Goal: Information Seeking & Learning: Learn about a topic

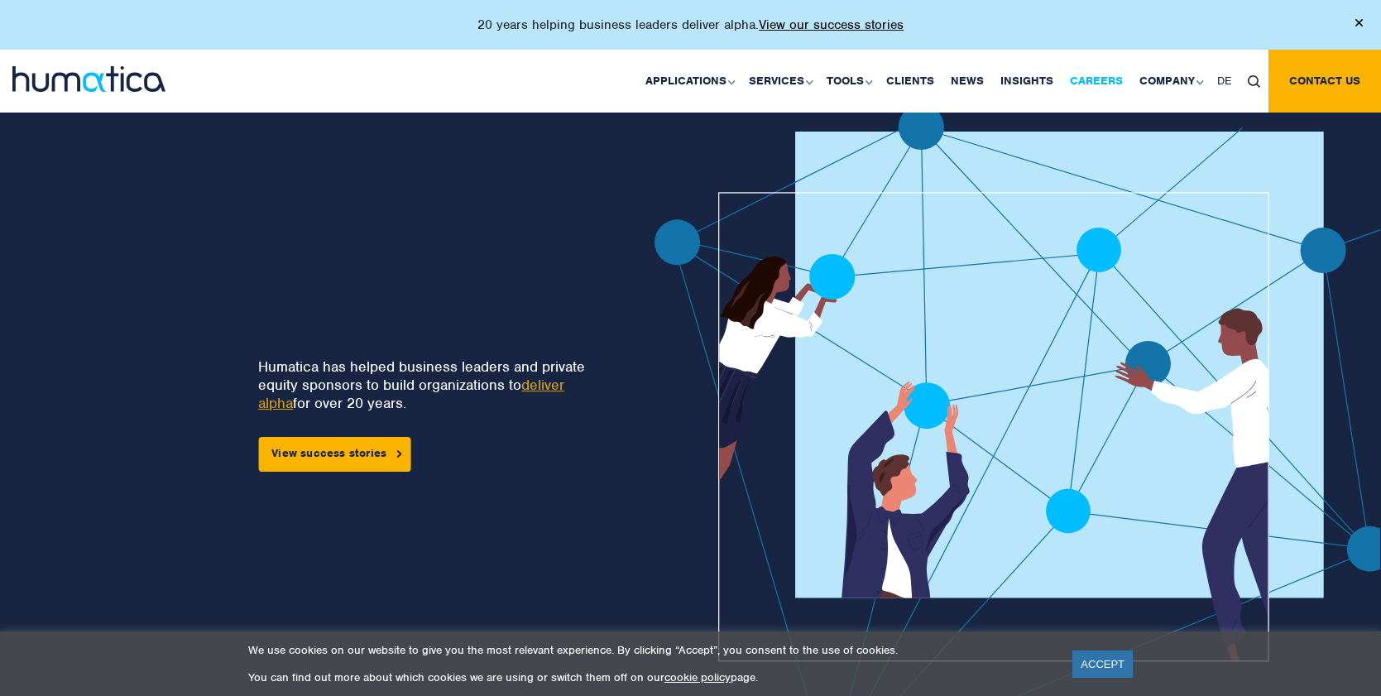
click at [1097, 82] on link "Careers" at bounding box center [1097, 81] width 70 height 63
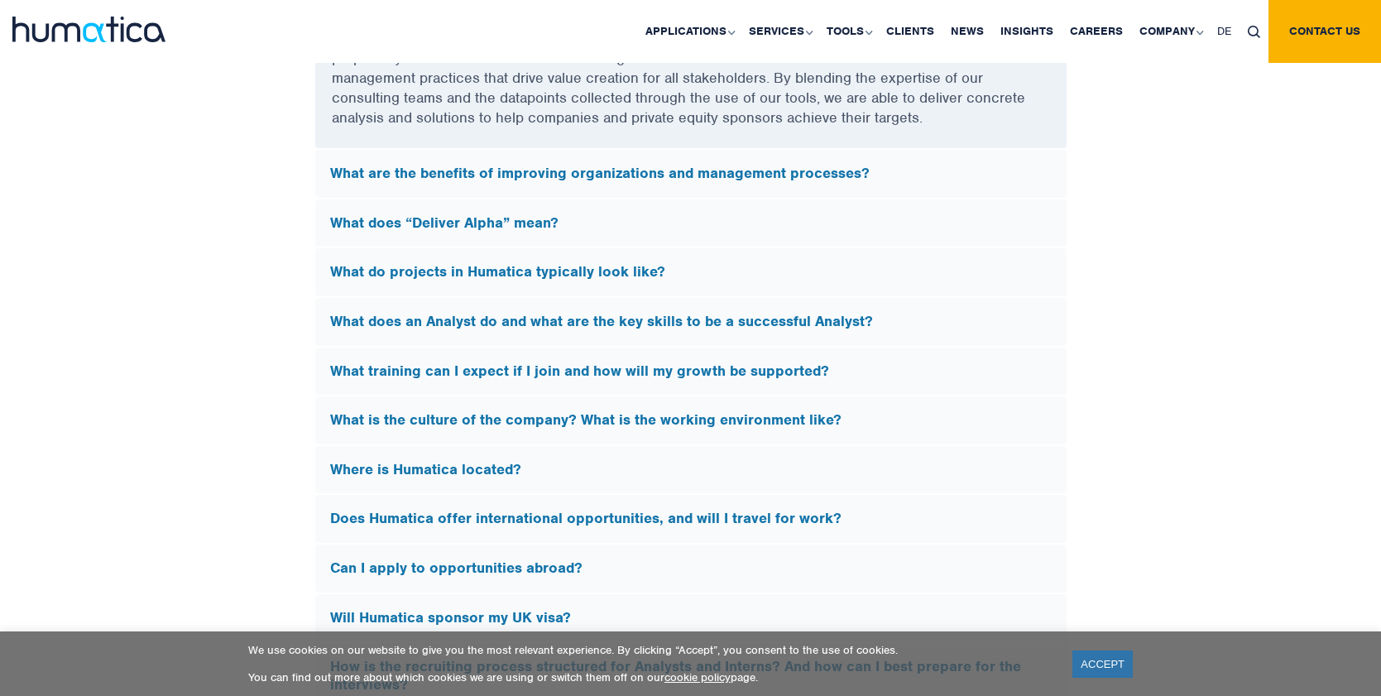
scroll to position [4717, 0]
click at [506, 266] on h5 "What do projects in Humatica typically look like?" at bounding box center [691, 271] width 722 height 18
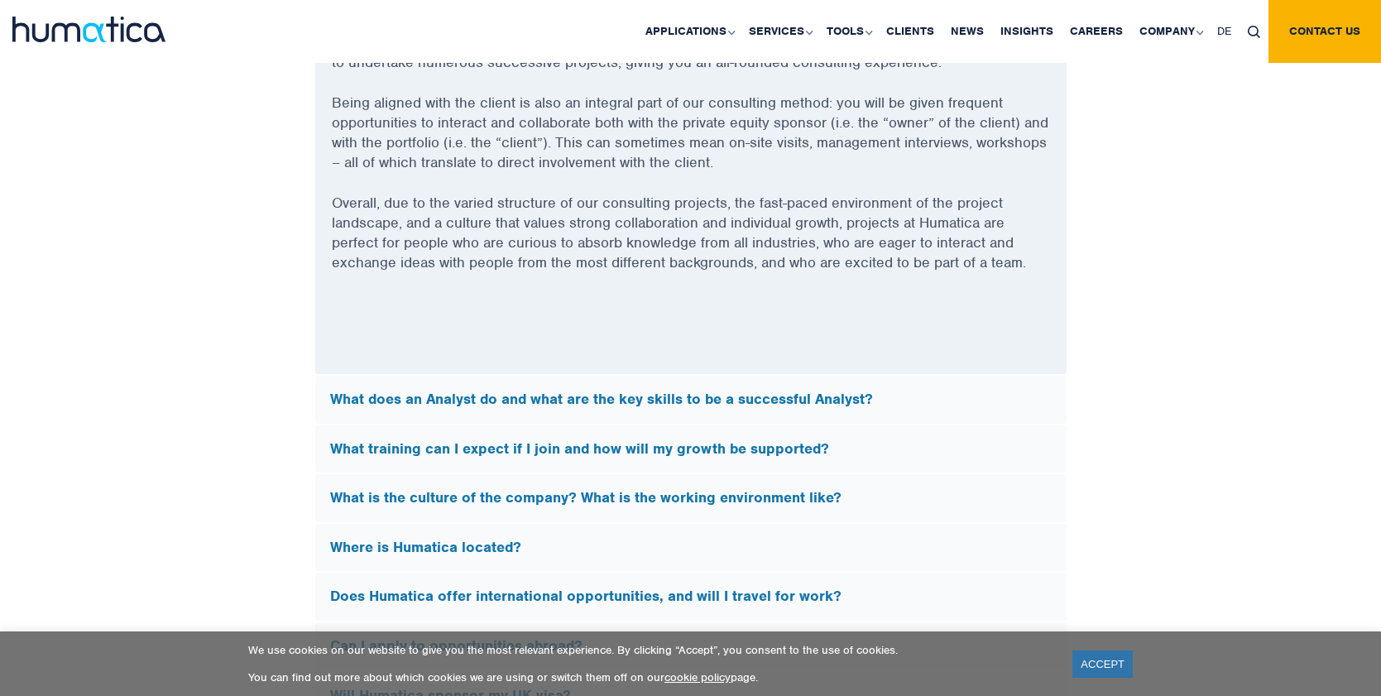
scroll to position [4883, 0]
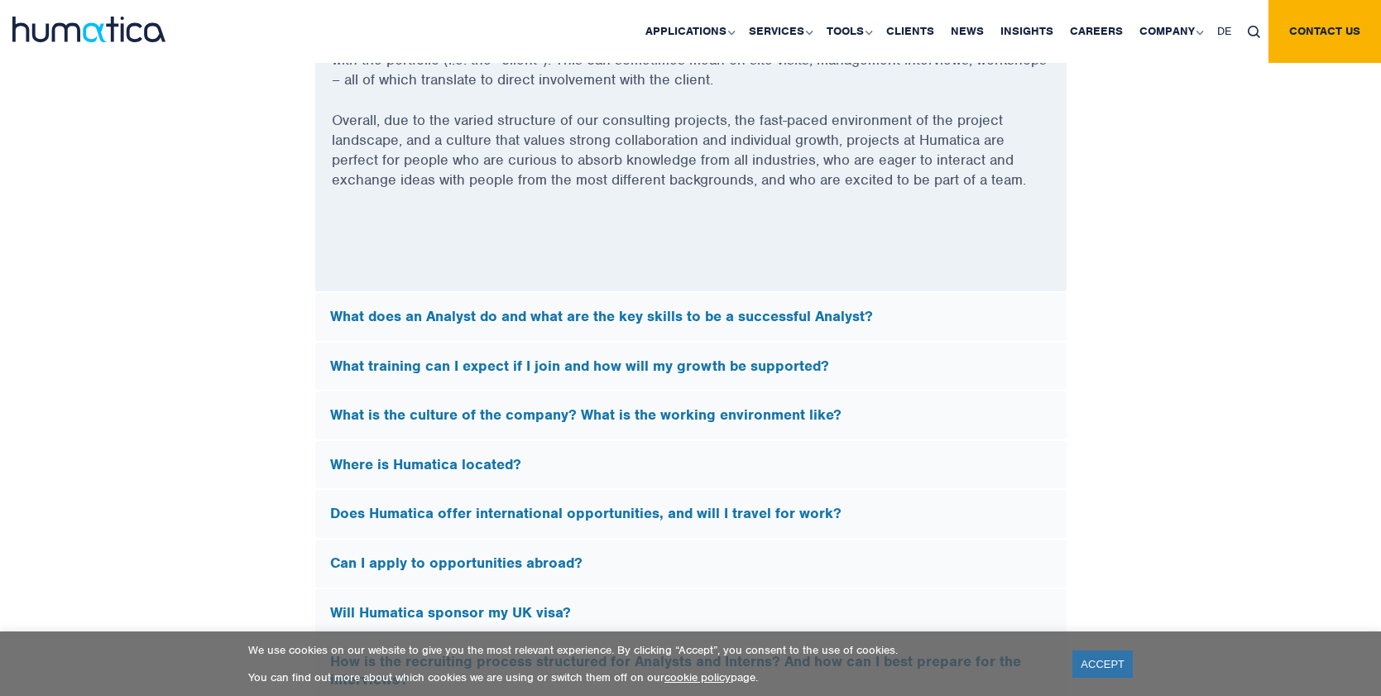
click at [492, 464] on h5 "Where is Humatica located?" at bounding box center [691, 465] width 722 height 18
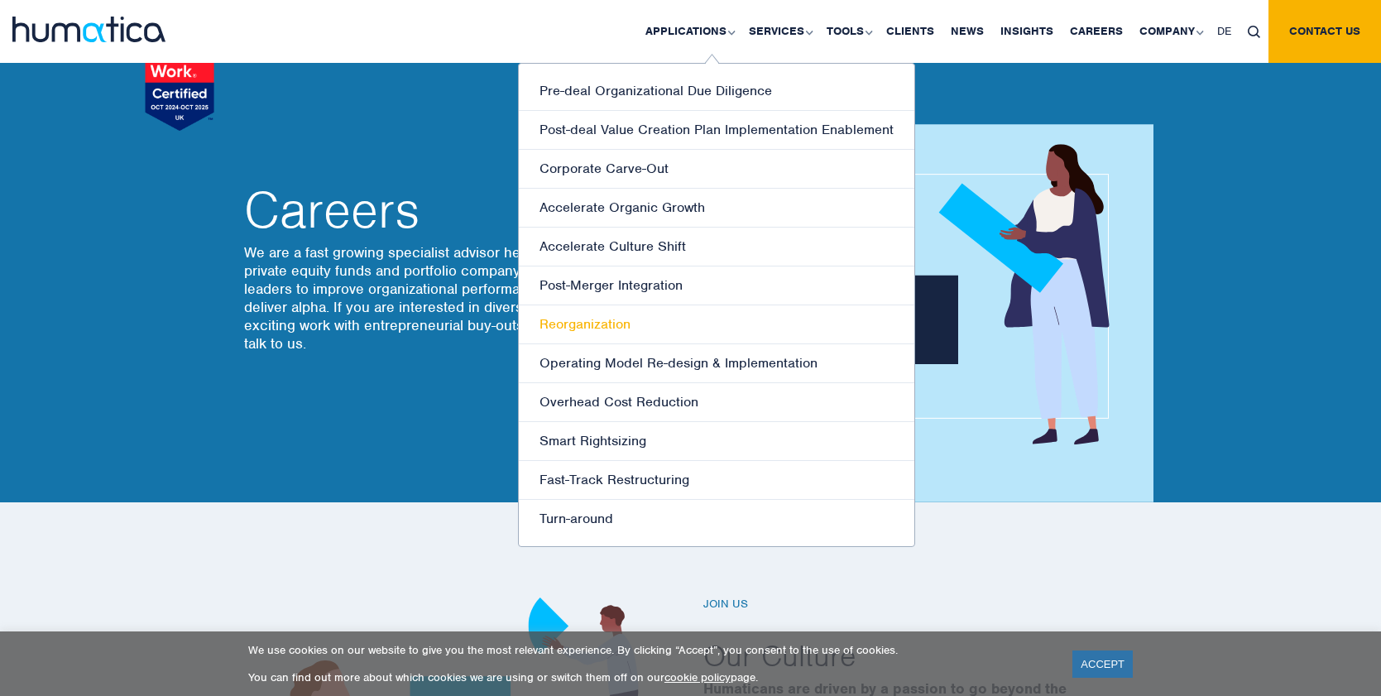
scroll to position [83, 0]
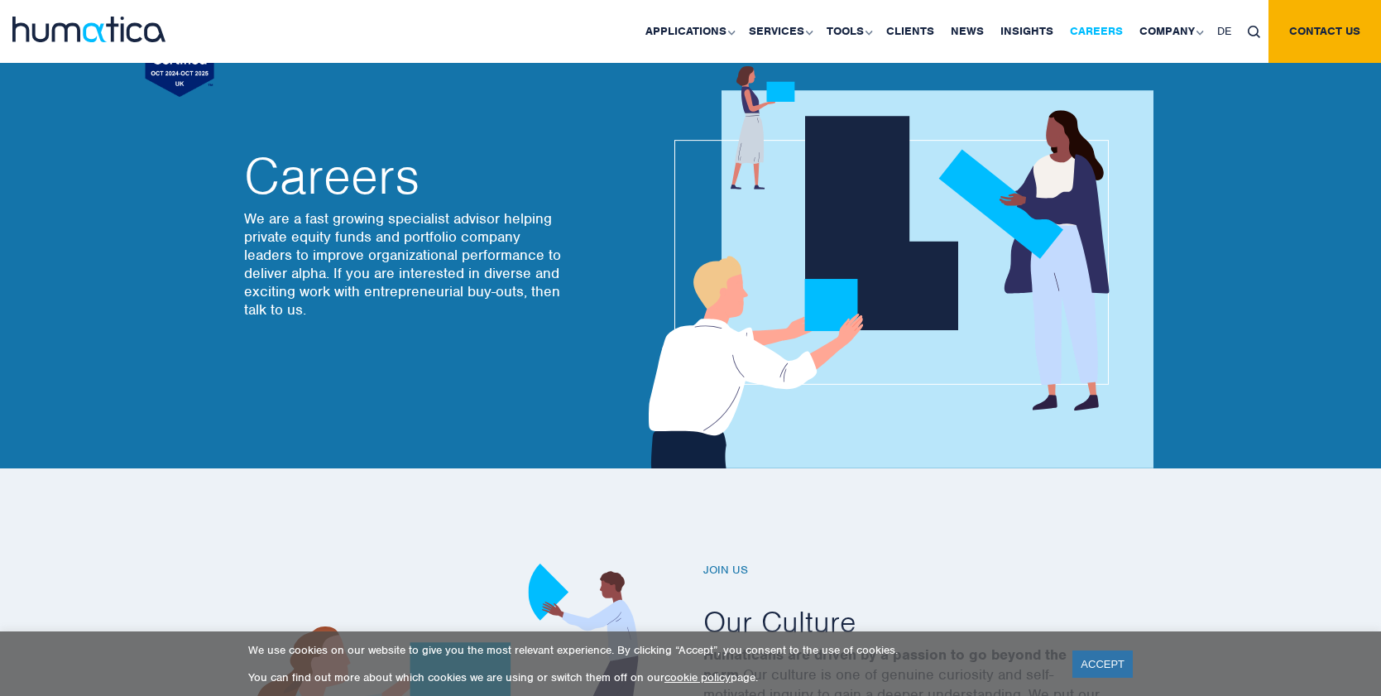
click at [1100, 27] on link "Careers" at bounding box center [1097, 31] width 70 height 63
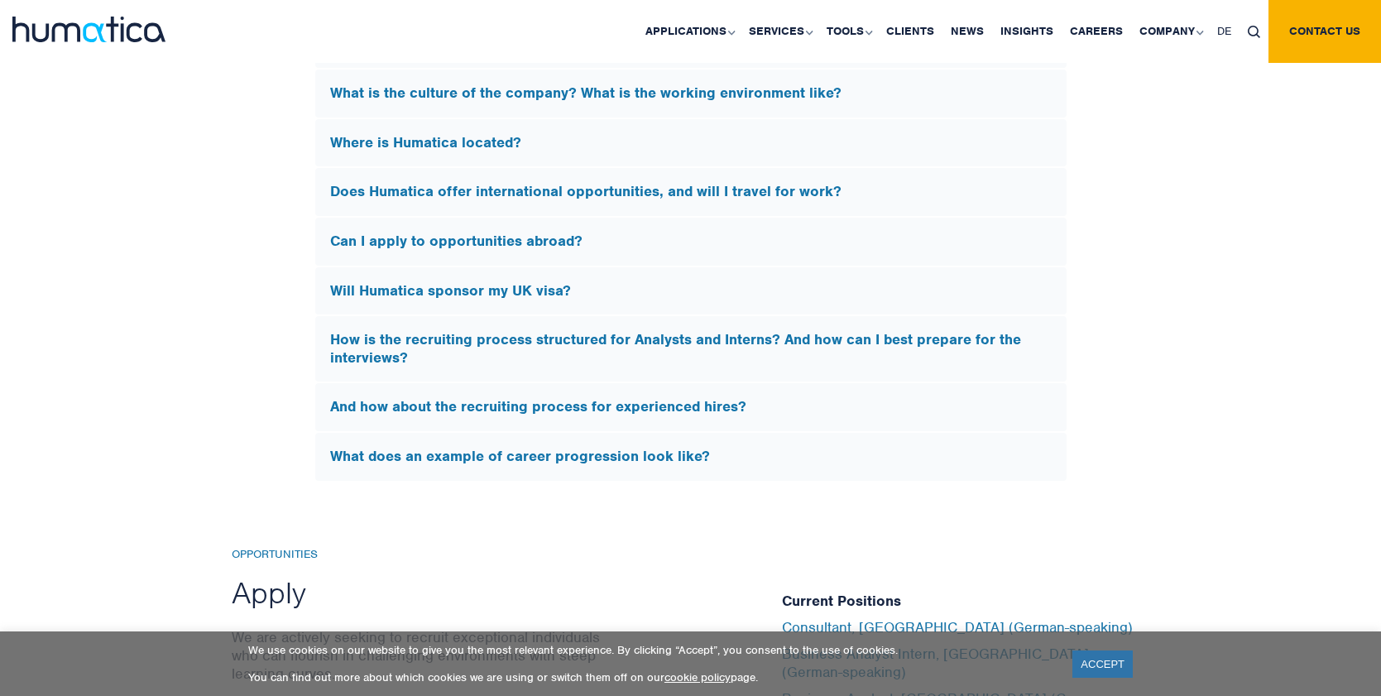
scroll to position [5048, 0]
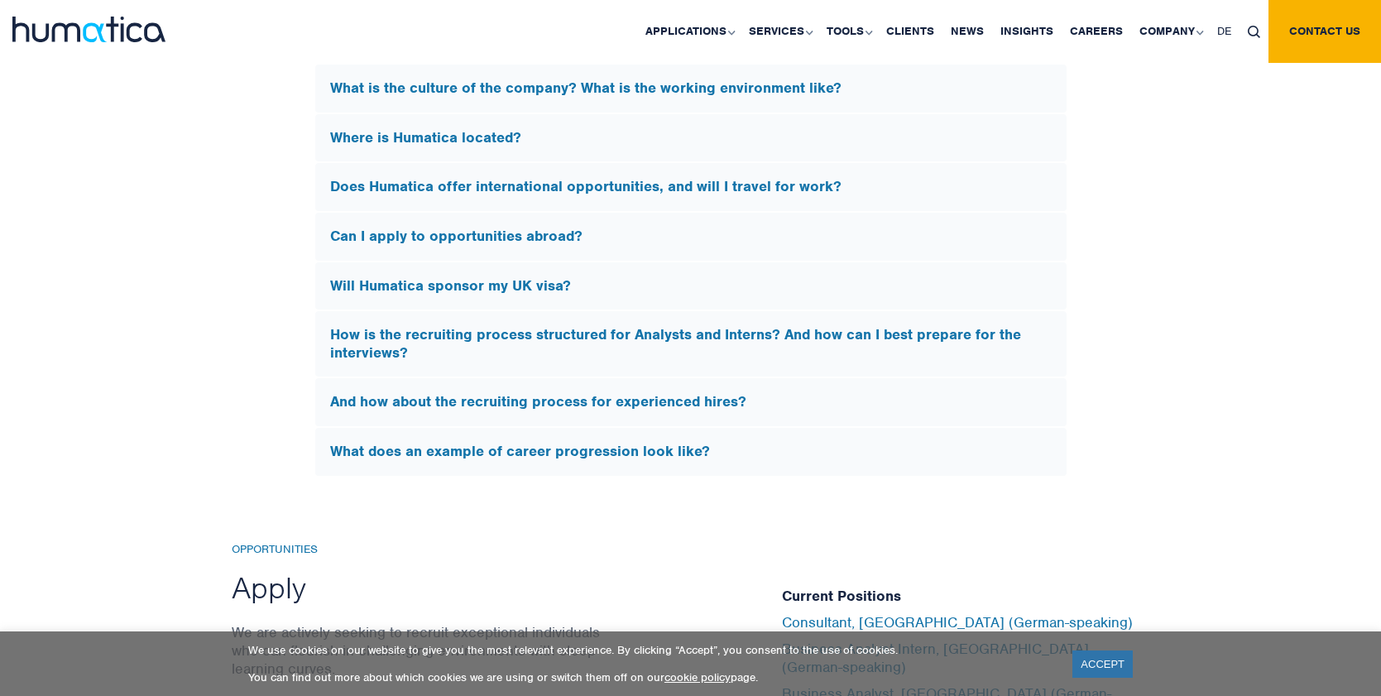
click at [629, 334] on h5 "How is the recruiting process structured for Analysts and Interns? And how can …" at bounding box center [691, 344] width 722 height 36
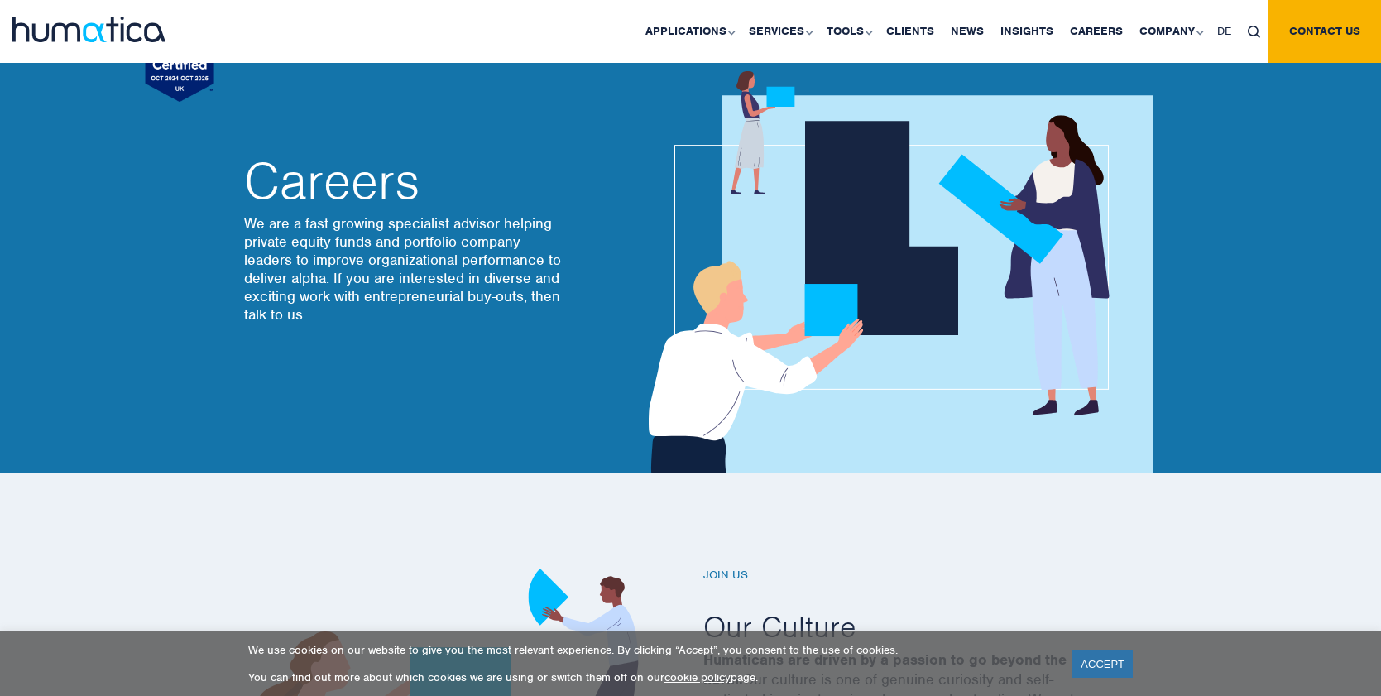
scroll to position [0, 0]
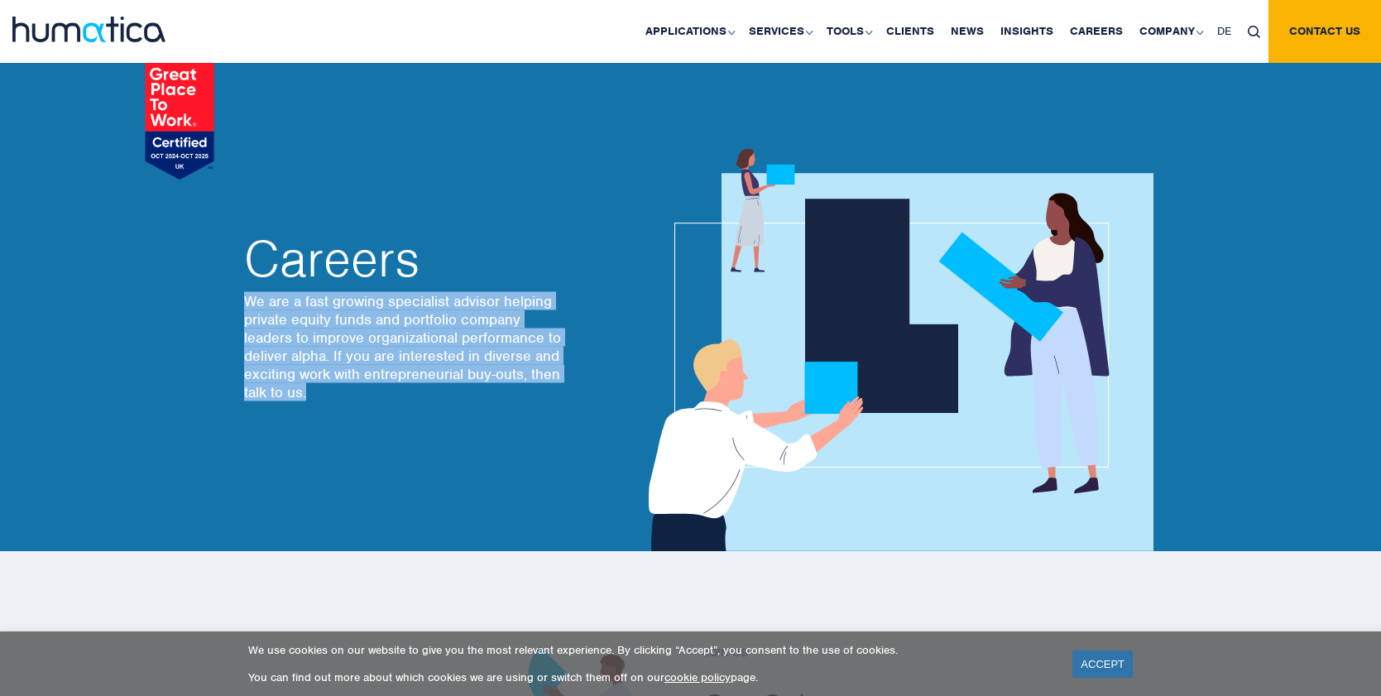
drag, startPoint x: 243, startPoint y: 300, endPoint x: 343, endPoint y: 397, distance: 138.7
click at [343, 397] on p "We are a fast growing specialist advisor helping private equity funds and portf…" at bounding box center [405, 346] width 323 height 109
copy p "We are a fast growing specialist advisor helping private equity funds and portf…"
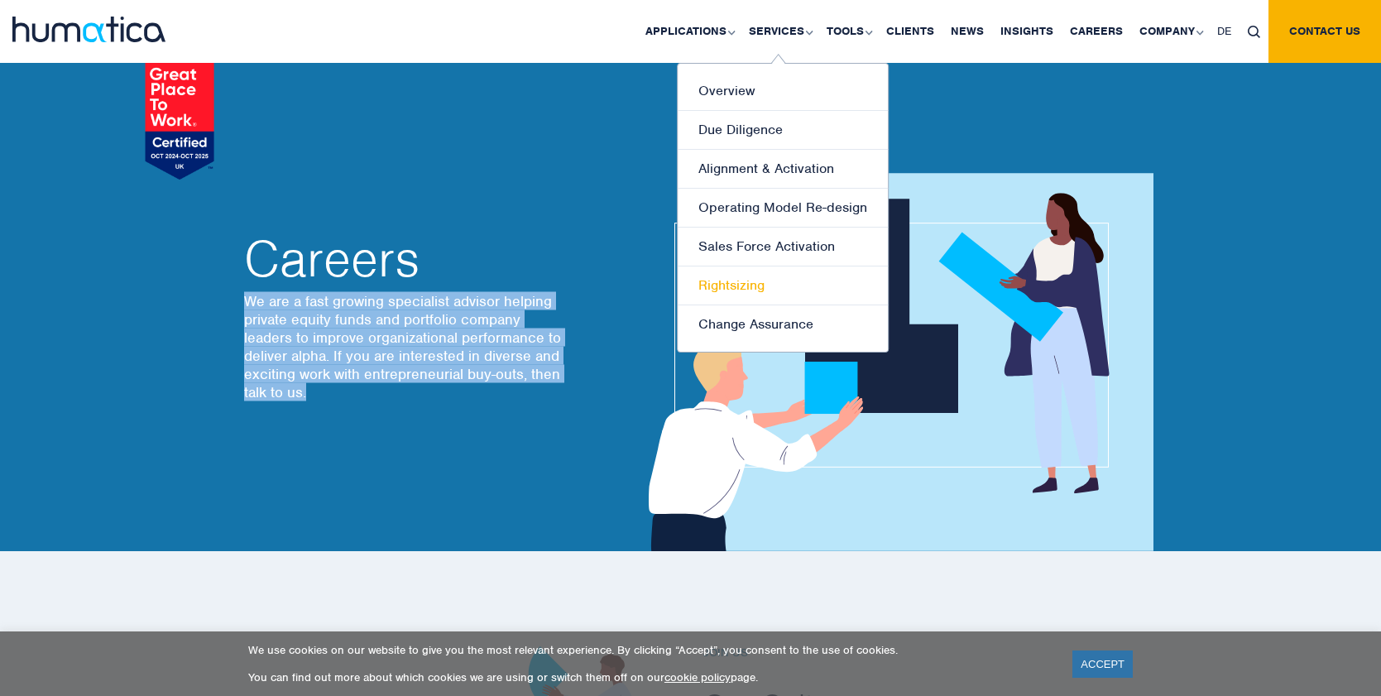
click at [726, 286] on link "Rightsizing" at bounding box center [783, 285] width 210 height 39
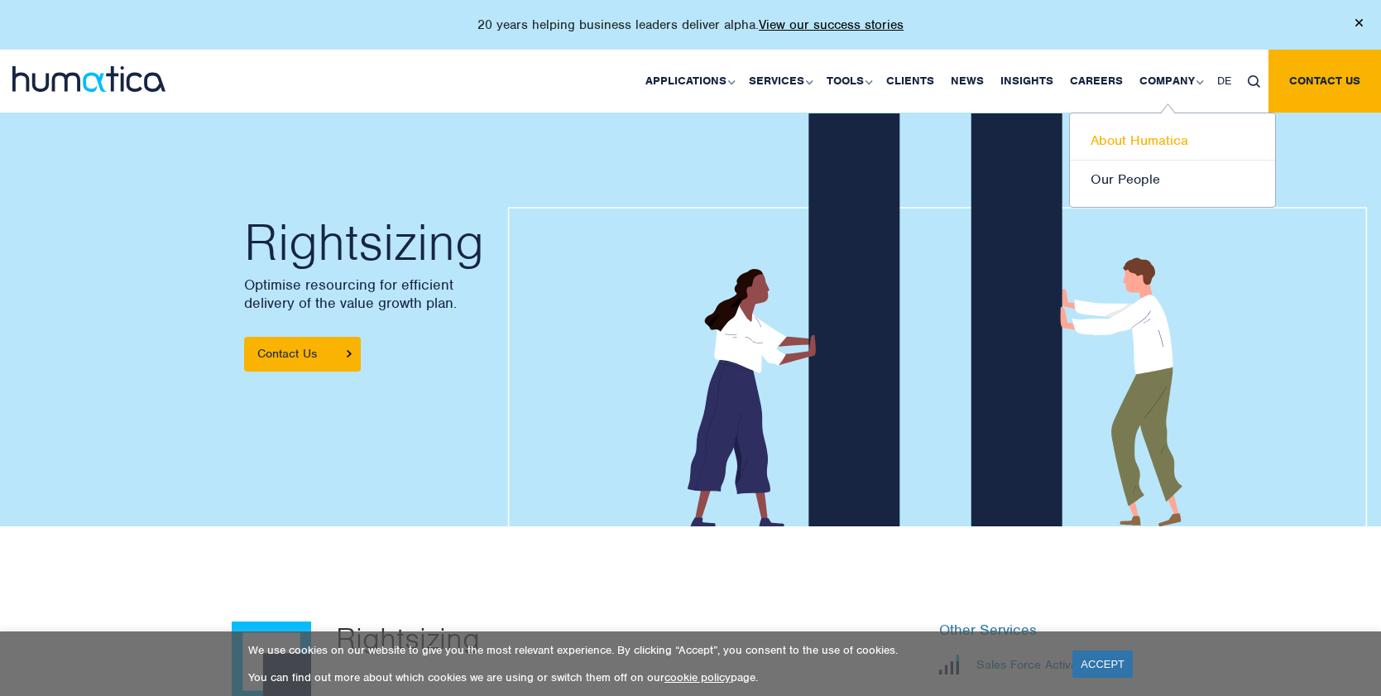
click at [1123, 135] on link "About Humatica" at bounding box center [1172, 141] width 205 height 39
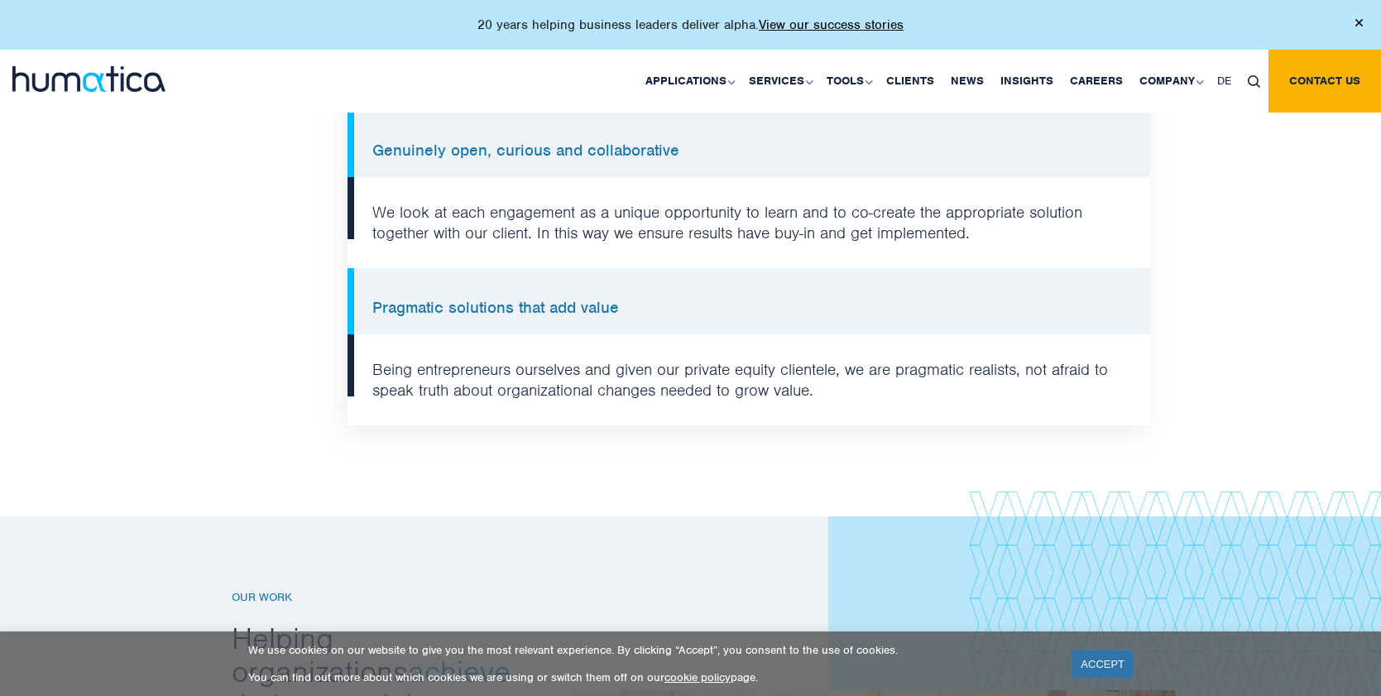
scroll to position [1324, 0]
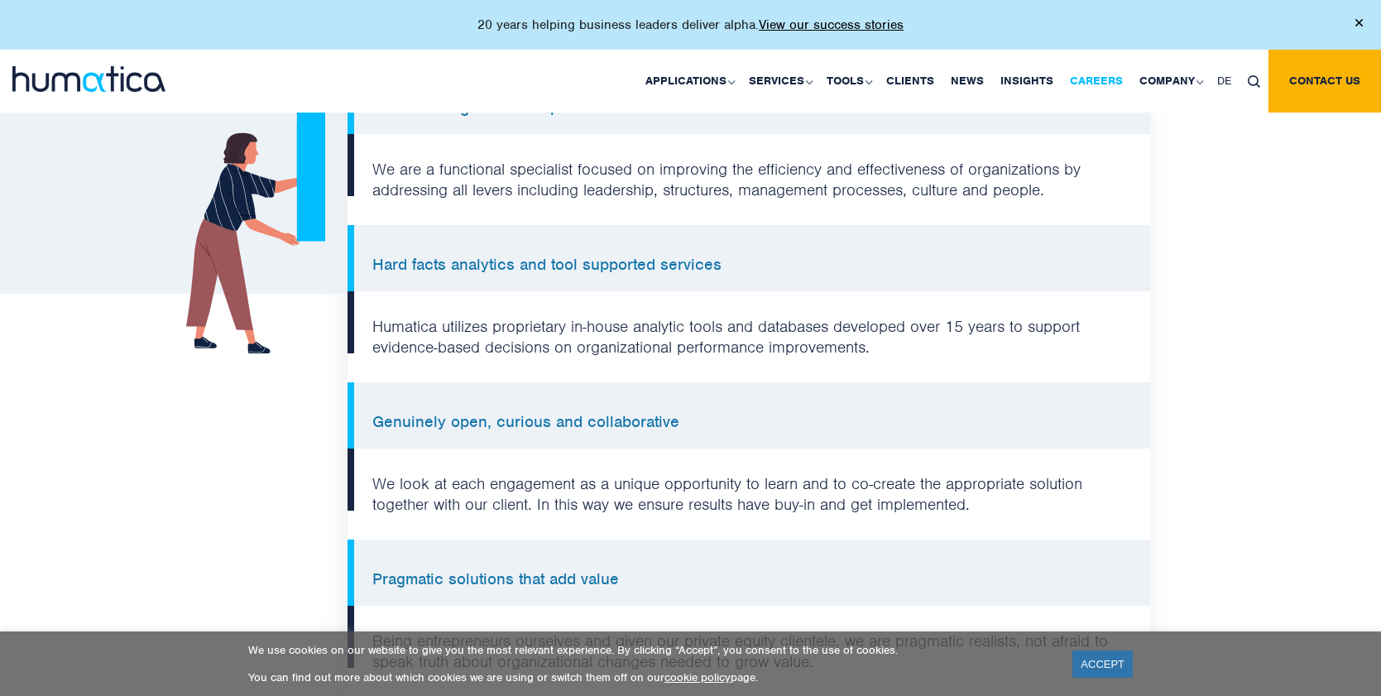
click at [1107, 79] on link "Careers" at bounding box center [1097, 81] width 70 height 63
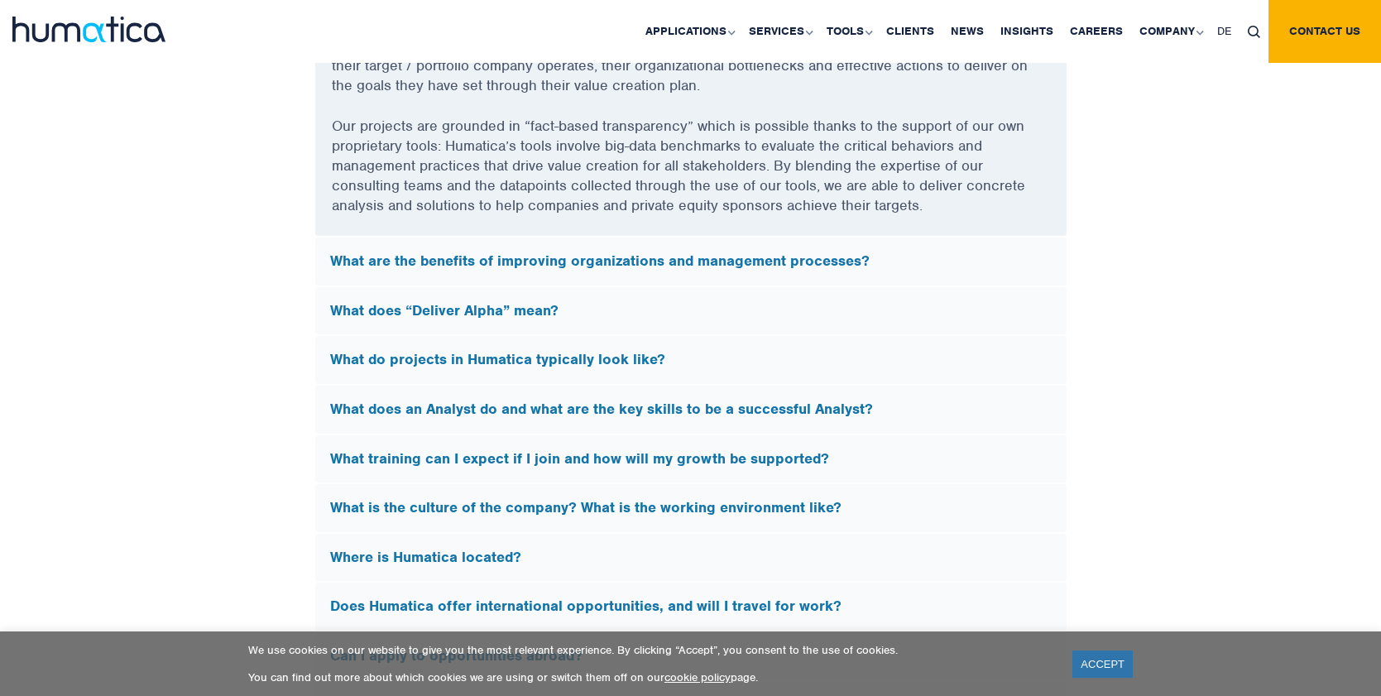
scroll to position [4634, 0]
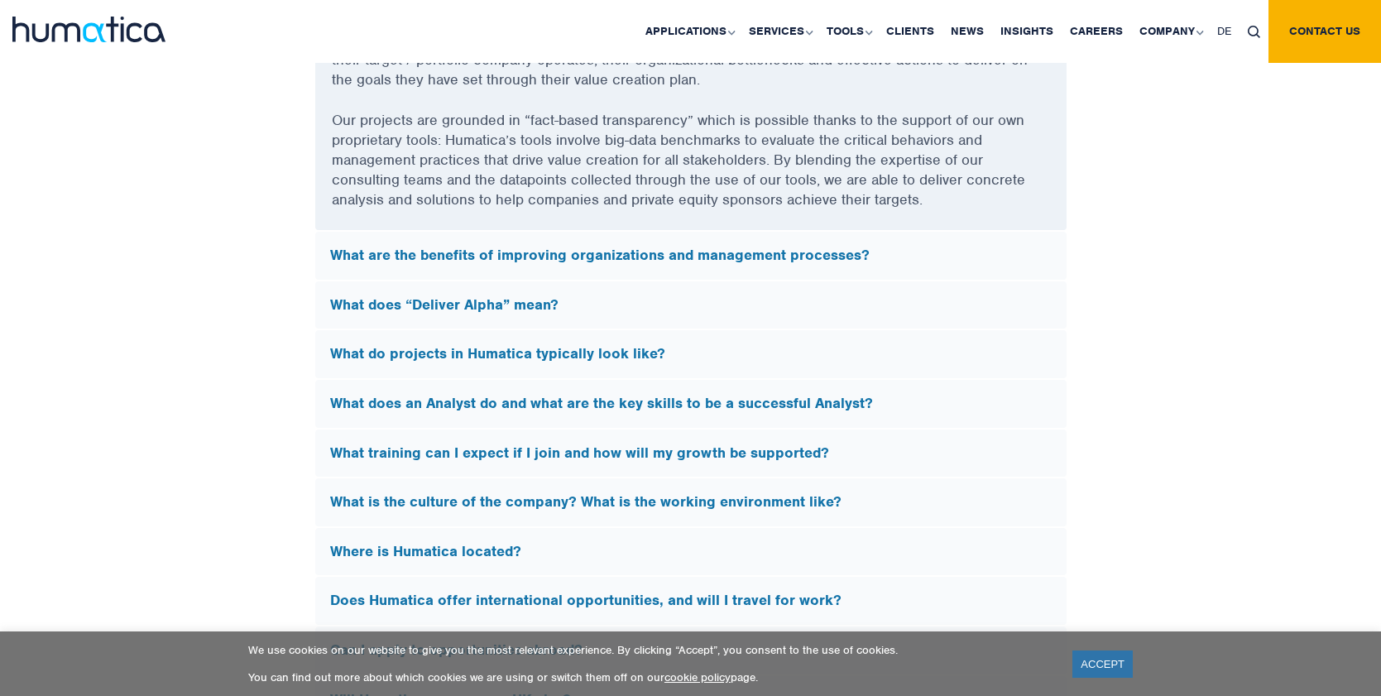
click at [537, 299] on h5 "What does “Deliver Alpha” mean?" at bounding box center [691, 305] width 722 height 18
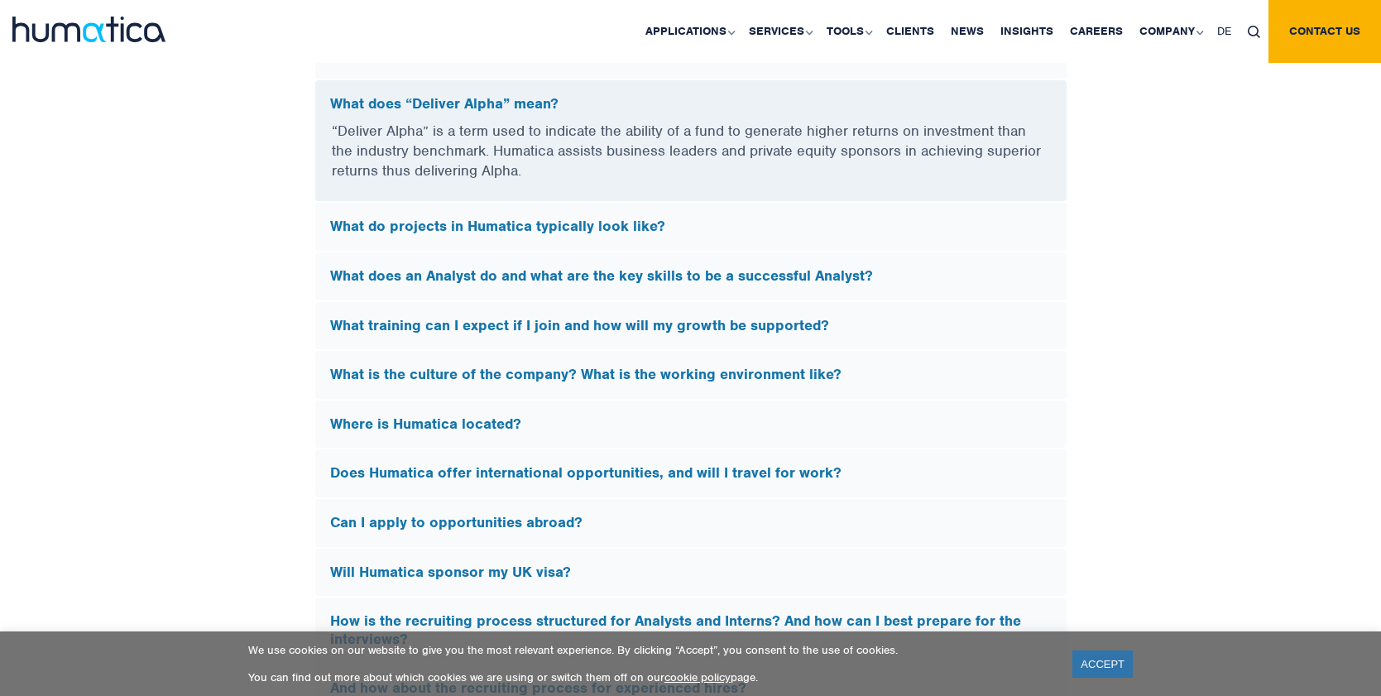
scroll to position [4469, 0]
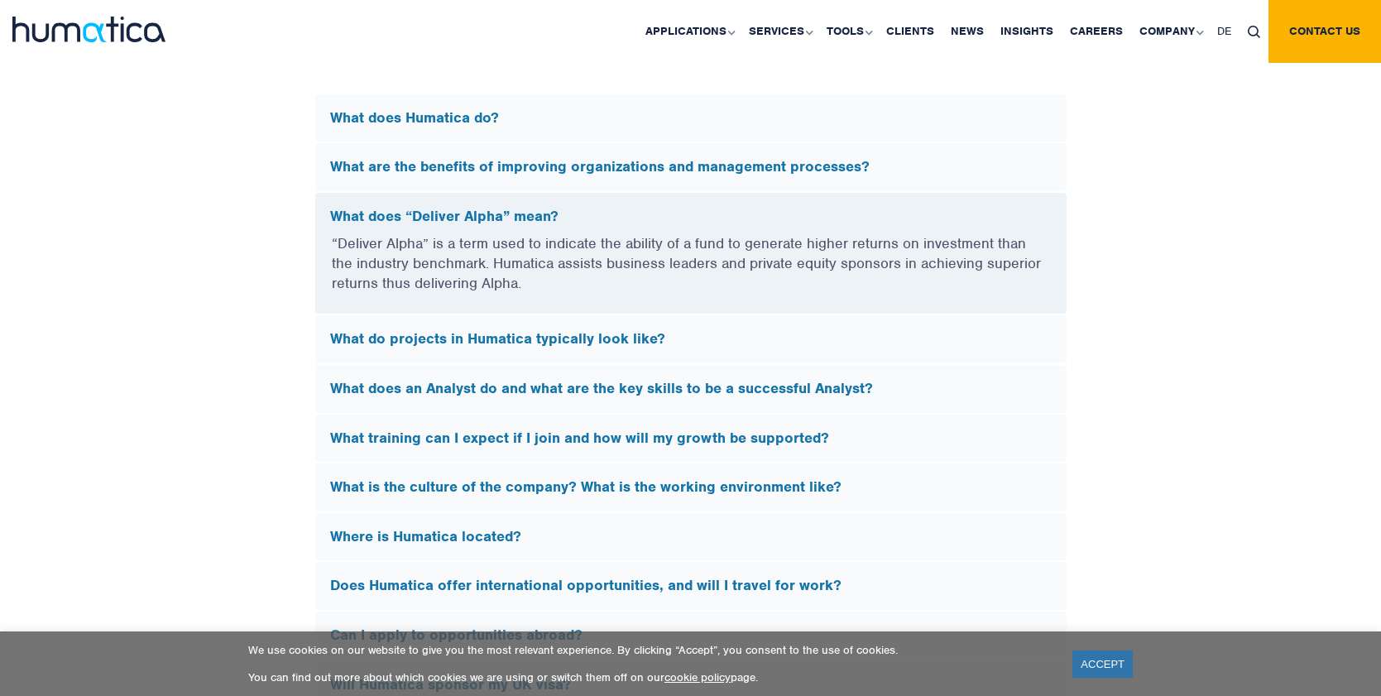
click at [536, 321] on div "What do projects in Humatica typically look like?" at bounding box center [690, 339] width 751 height 48
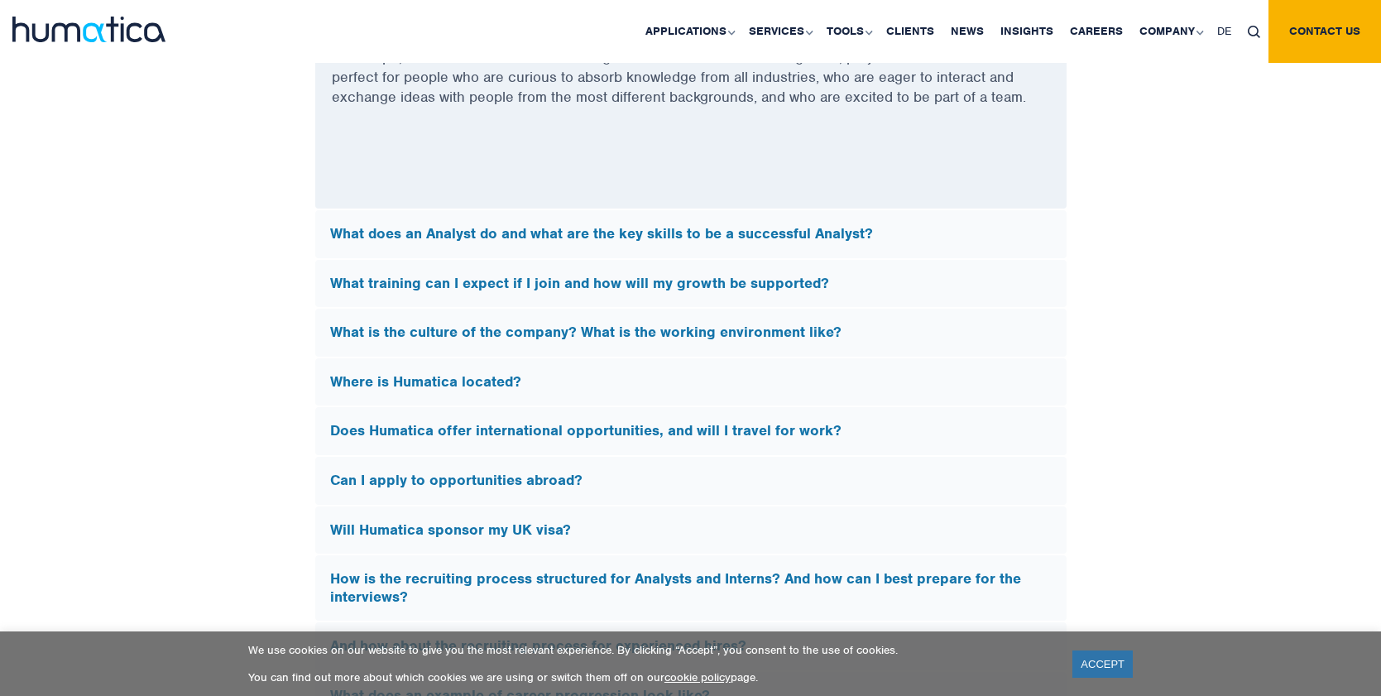
scroll to position [5131, 0]
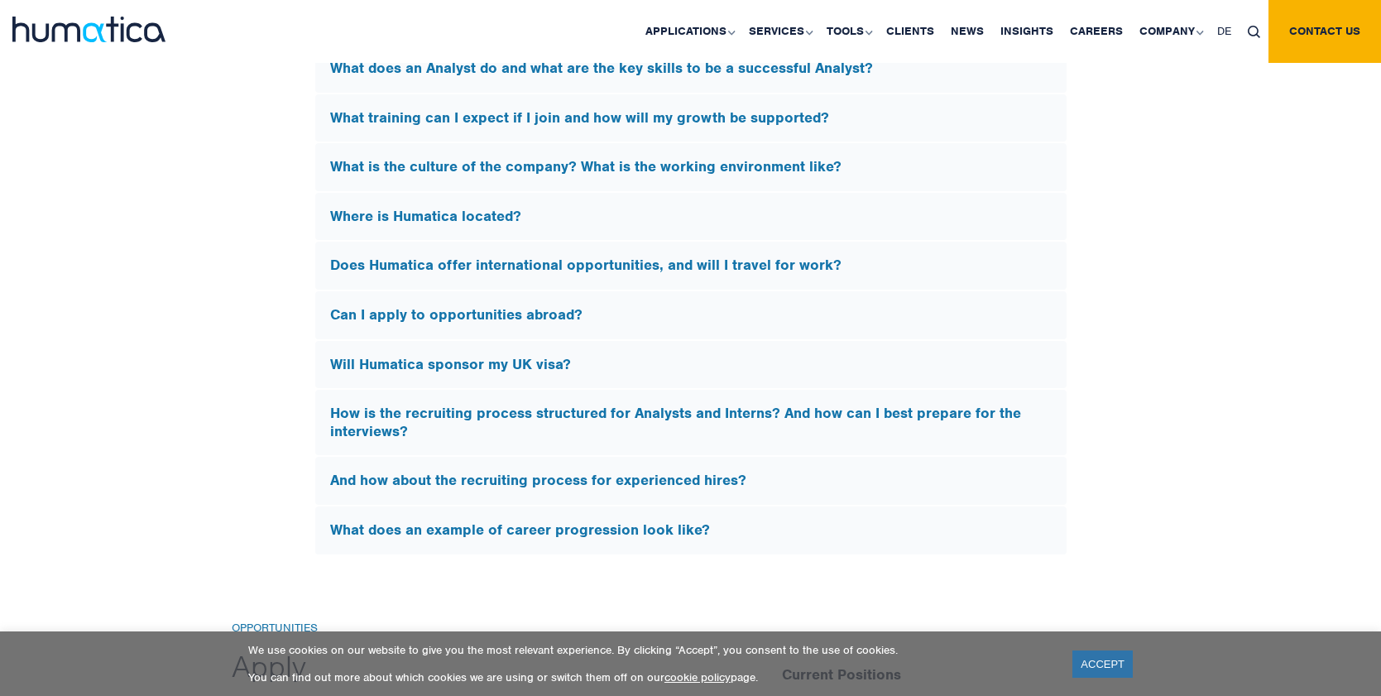
click at [614, 410] on h5 "How is the recruiting process structured for Analysts and Interns? And how can …" at bounding box center [691, 423] width 722 height 36
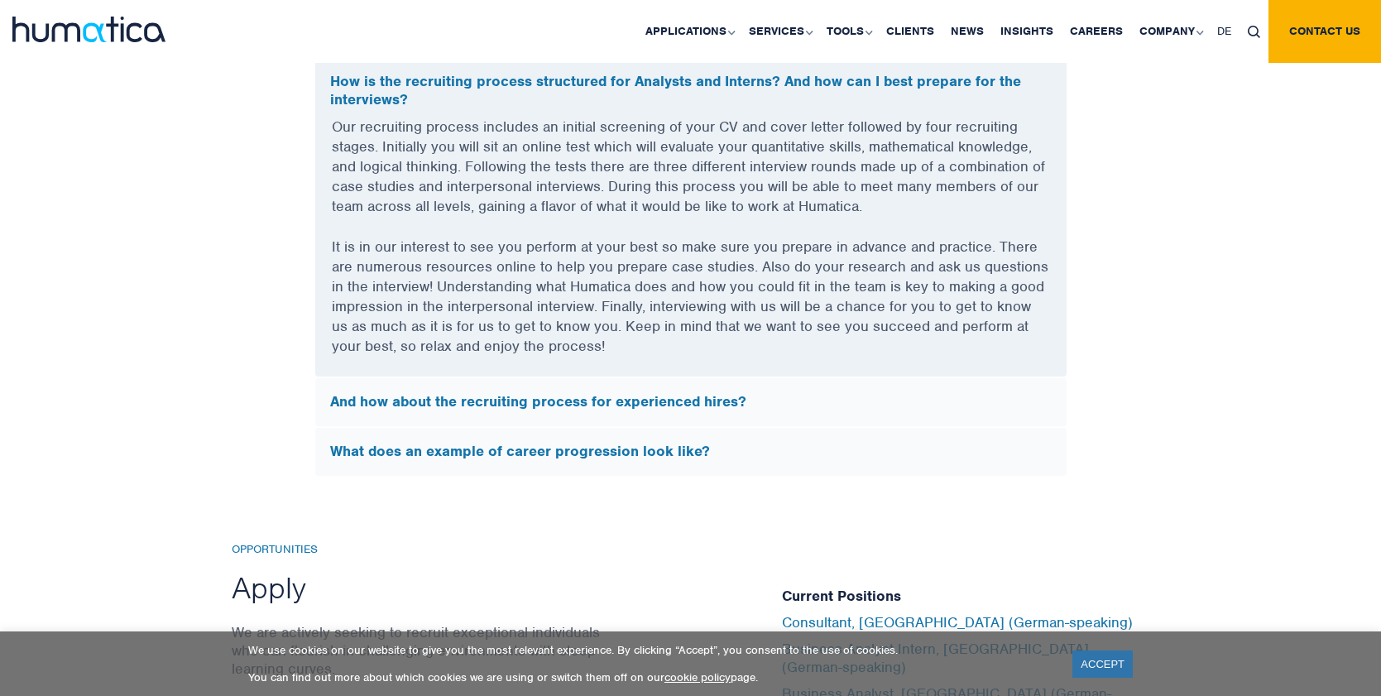
scroll to position [4964, 0]
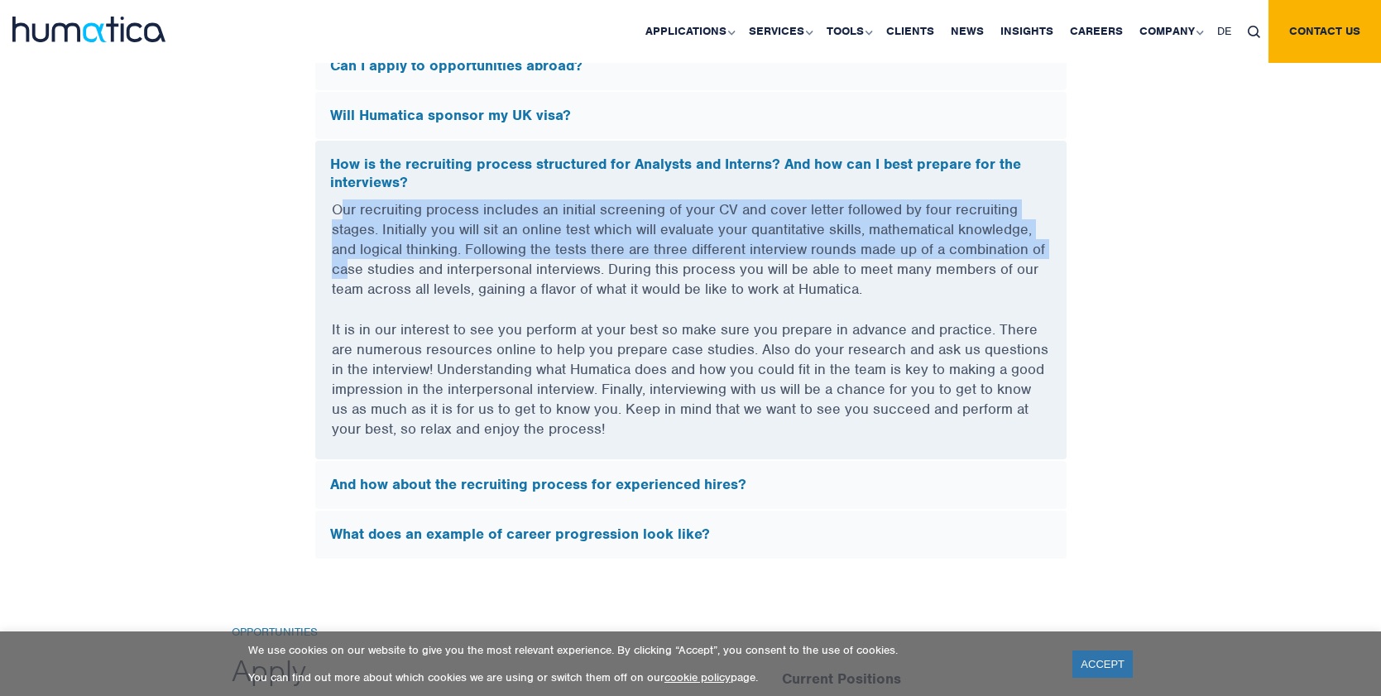
drag, startPoint x: 338, startPoint y: 203, endPoint x: 338, endPoint y: 215, distance: 12.4
click at [349, 264] on p "Our recruiting process includes an initial screening of your CV and cover lette…" at bounding box center [691, 259] width 718 height 120
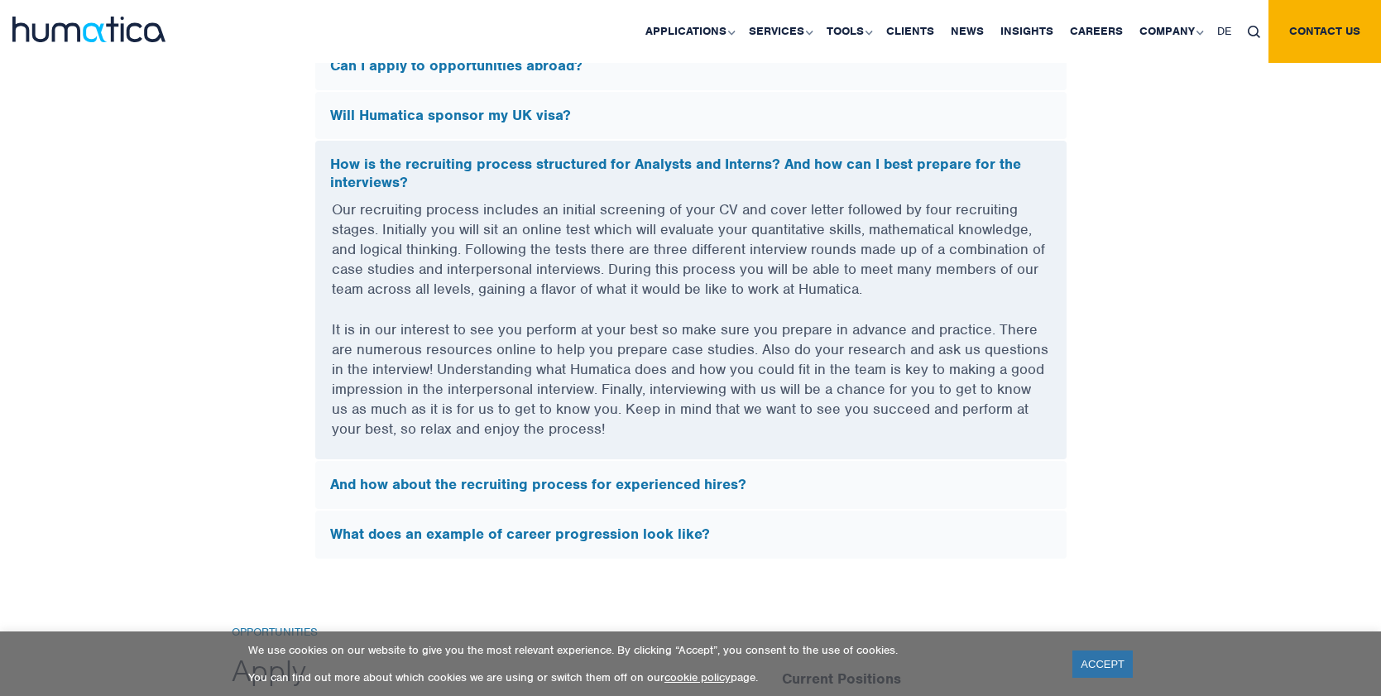
click at [334, 207] on p "Our recruiting process includes an initial screening of your CV and cover lette…" at bounding box center [691, 259] width 718 height 120
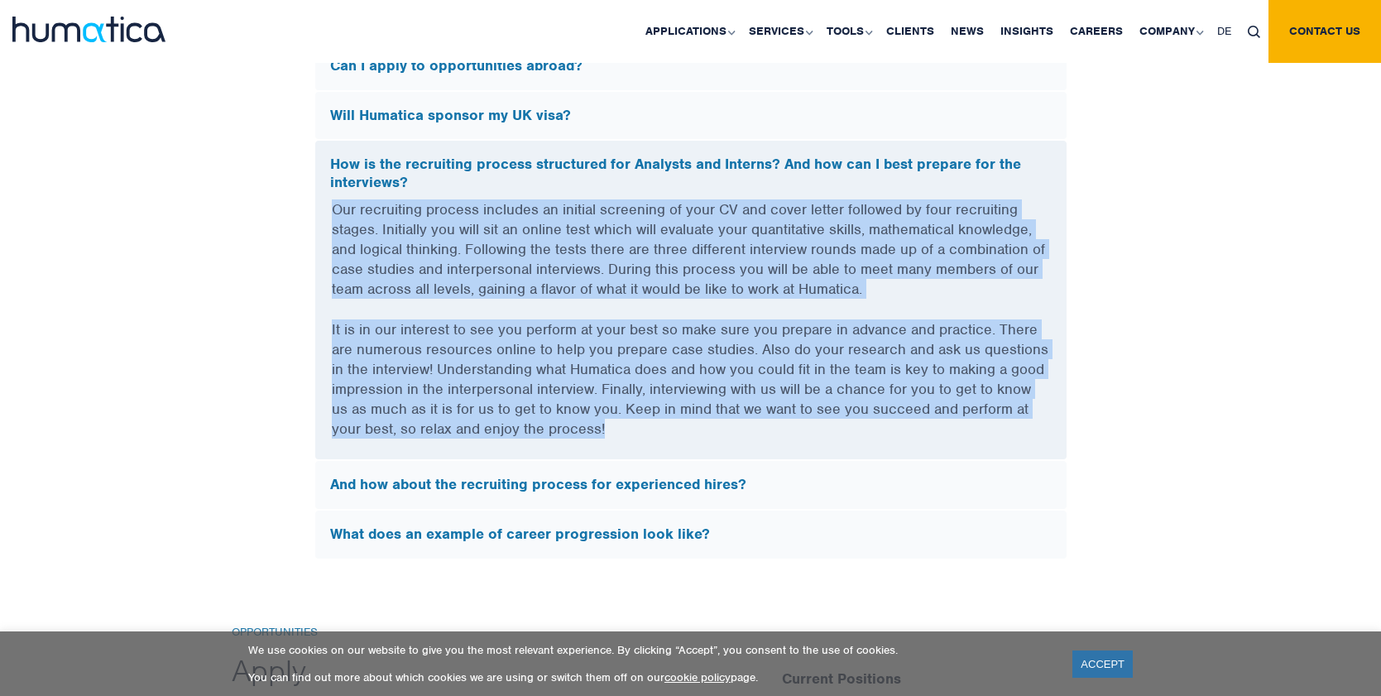
drag, startPoint x: 334, startPoint y: 207, endPoint x: 647, endPoint y: 429, distance: 384.6
click at [647, 429] on div "Our recruiting process includes an initial screening of your CV and cover lette…" at bounding box center [690, 329] width 751 height 260
copy div "Our recruiting process includes an initial screening of your CV and cover lette…"
